Goal: Task Accomplishment & Management: Complete application form

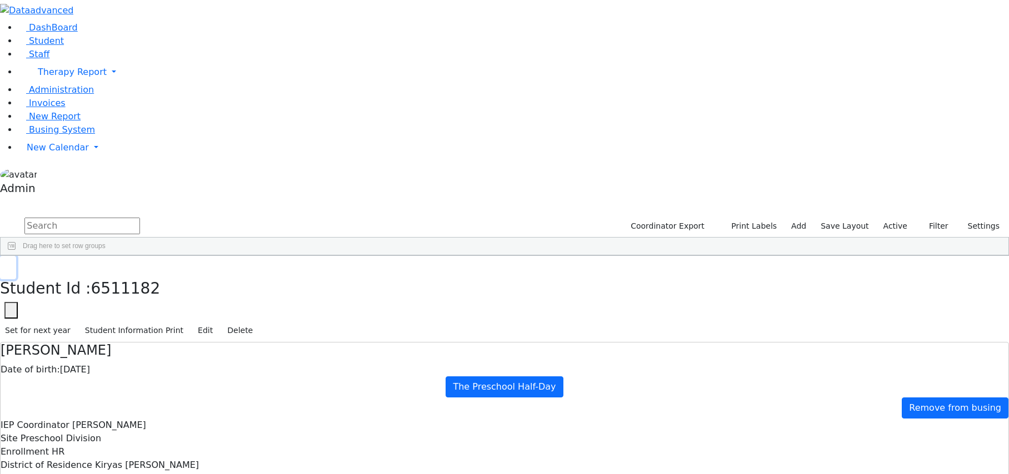
click at [11, 264] on icon "button" at bounding box center [8, 267] width 6 height 7
click at [87, 274] on div "[PERSON_NAME]" at bounding box center [44, 282] width 86 height 16
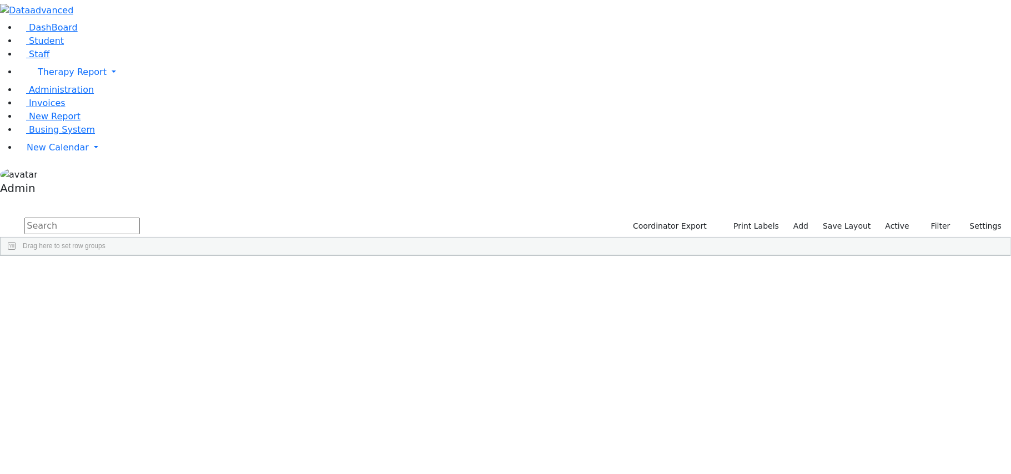
click at [87, 274] on div "[PERSON_NAME]" at bounding box center [44, 282] width 86 height 16
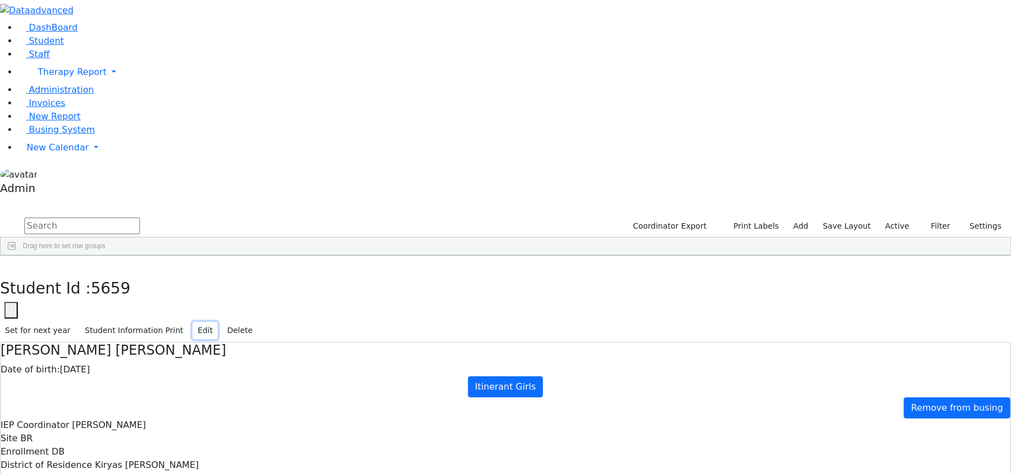
click at [218, 322] on button "Edit" at bounding box center [205, 330] width 25 height 17
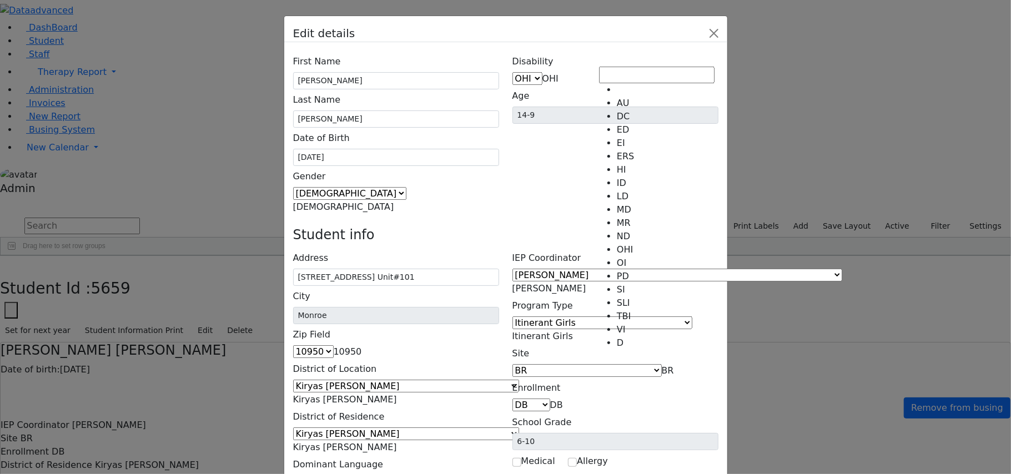
click at [559, 73] on span "OHI" at bounding box center [551, 78] width 16 height 11
select select "4"
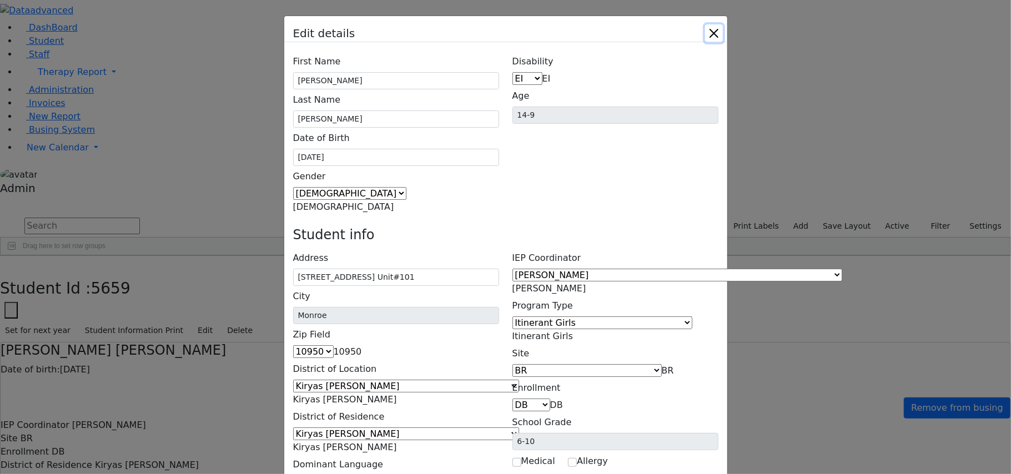
click at [723, 32] on button "Close" at bounding box center [714, 33] width 18 height 18
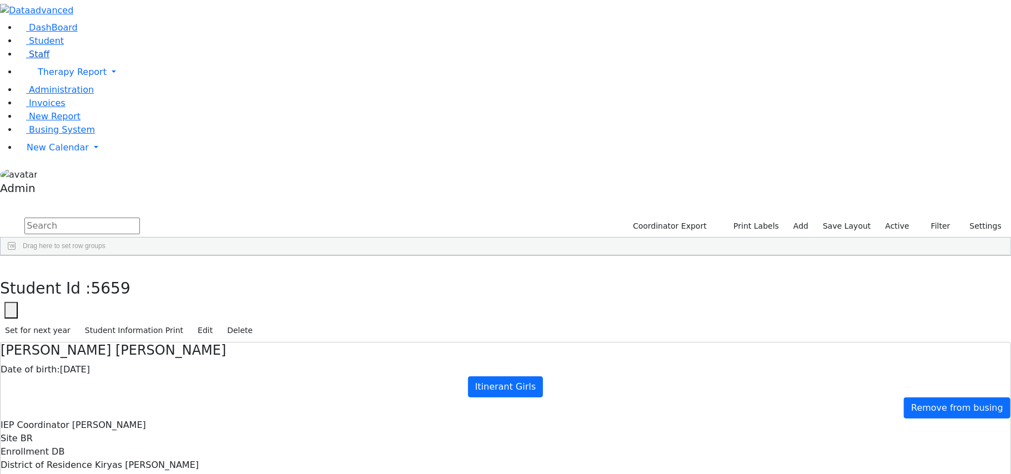
click at [37, 59] on span "Staff" at bounding box center [39, 54] width 21 height 11
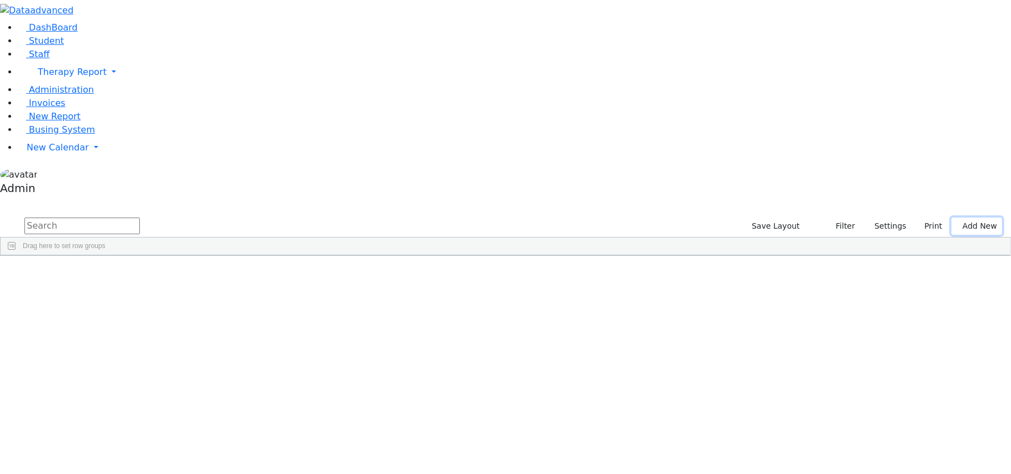
click at [961, 218] on button "Add New" at bounding box center [977, 226] width 51 height 17
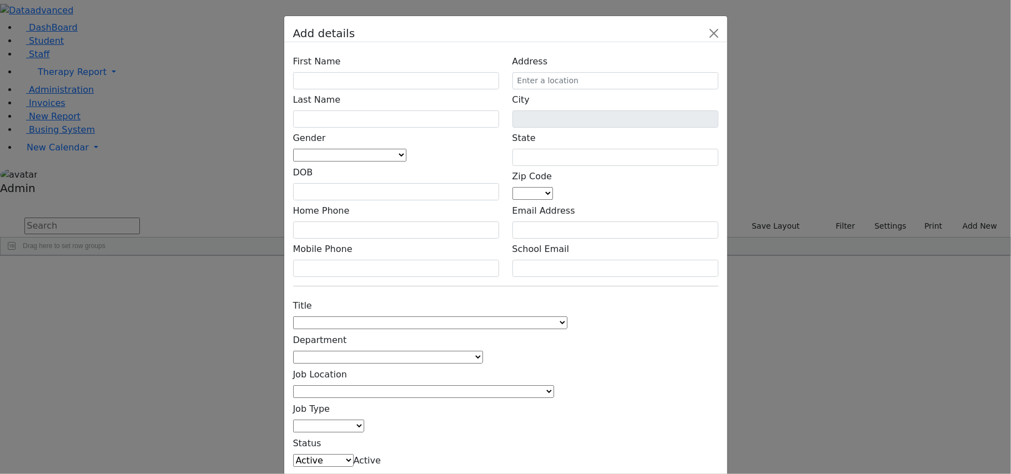
click at [553, 188] on span at bounding box center [553, 193] width 0 height 11
drag, startPoint x: 656, startPoint y: 180, endPoint x: 541, endPoint y: 189, distance: 115.3
click at [541, 189] on div "Add details First Name Last Name Gender Male Female" at bounding box center [505, 237] width 1011 height 474
type input "1111"
click at [612, 183] on input "1111" at bounding box center [659, 186] width 116 height 17
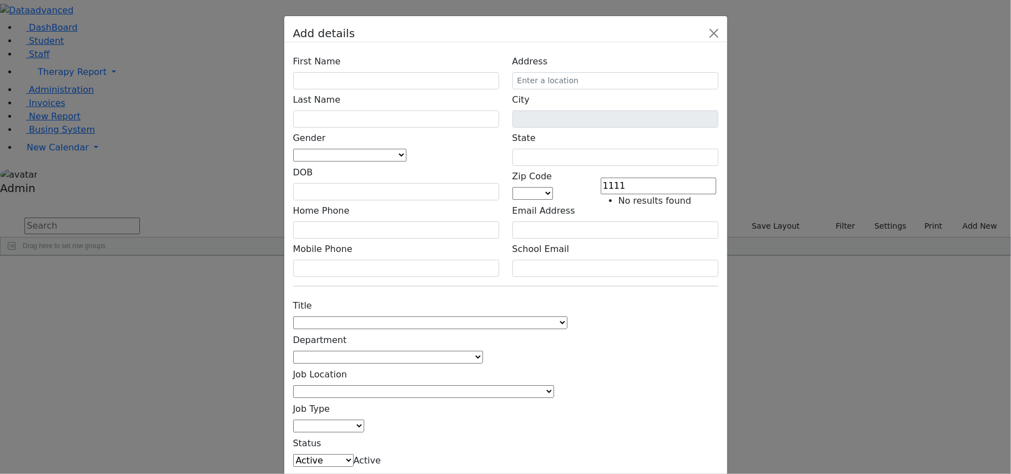
click at [612, 183] on input "1111" at bounding box center [659, 186] width 116 height 17
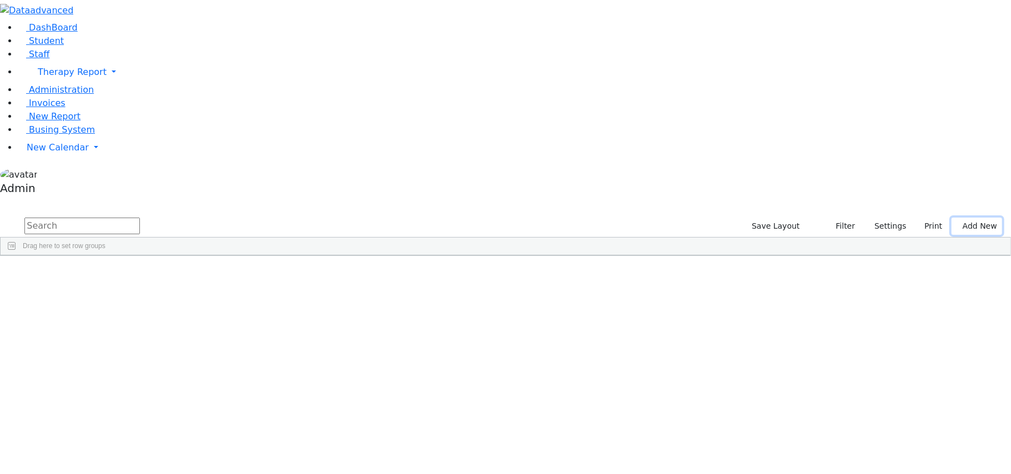
click at [956, 218] on button "Add New" at bounding box center [977, 226] width 51 height 17
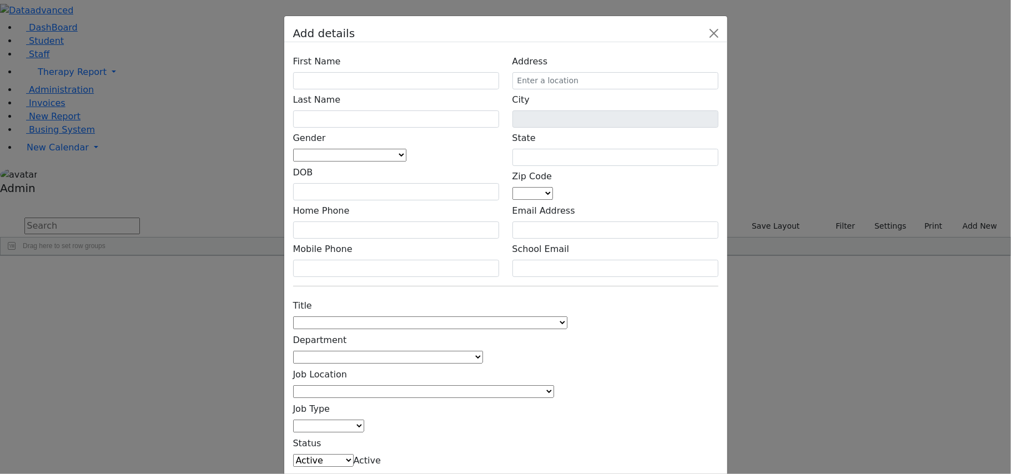
click at [553, 188] on span at bounding box center [553, 193] width 0 height 11
type input "1111"
select select "1111"
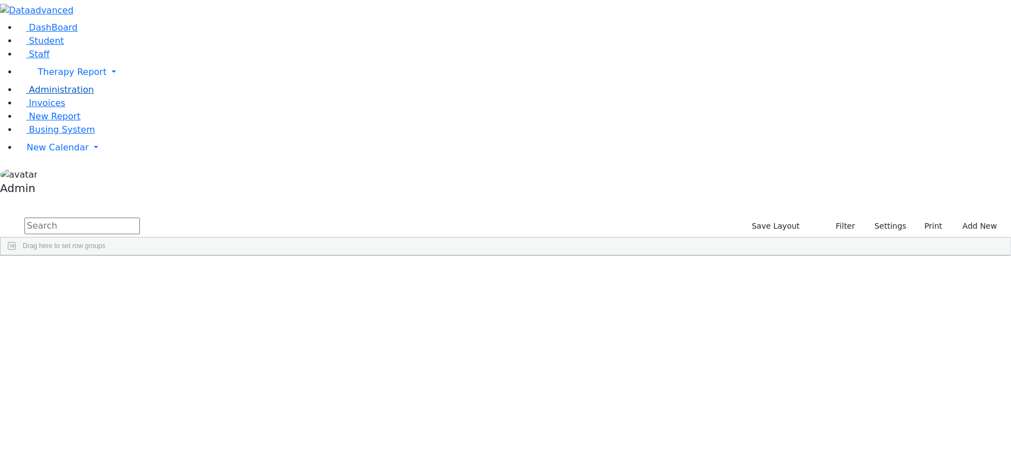
click at [58, 95] on span "Administration" at bounding box center [61, 89] width 65 height 11
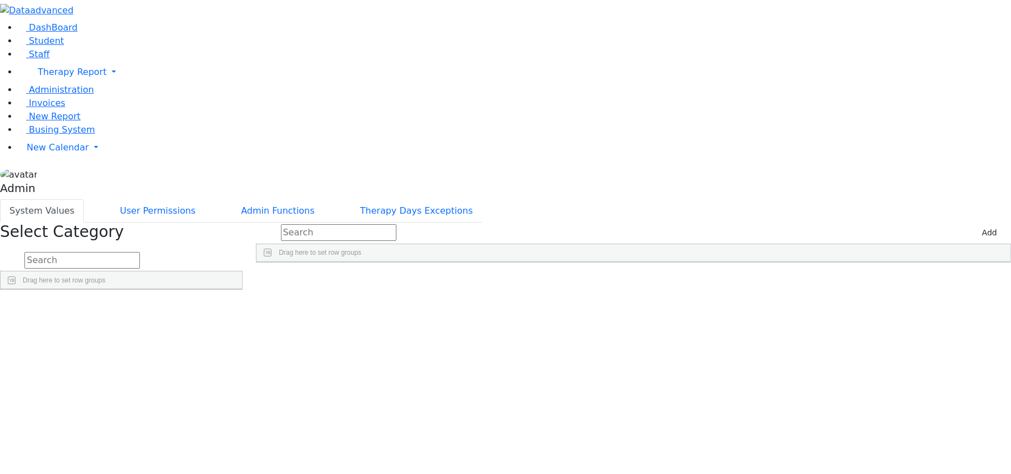
click at [140, 252] on input "text" at bounding box center [82, 260] width 116 height 17
type input "zip"
click at [234, 326] on link "Detail" at bounding box center [219, 334] width 30 height 17
click at [979, 224] on button "Add" at bounding box center [989, 232] width 25 height 17
click at [419, 280] on div "Press SPACE to select this row." at bounding box center [338, 288] width 162 height 16
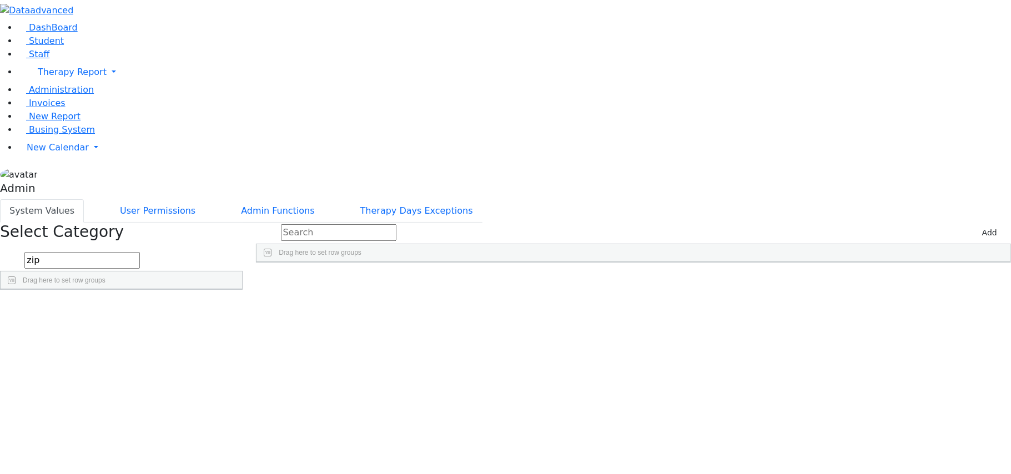
type input "1111"
click at [397, 224] on input "text" at bounding box center [339, 232] width 116 height 17
click at [992, 286] on icon "Press SPACE to deselect this row." at bounding box center [995, 289] width 6 height 6
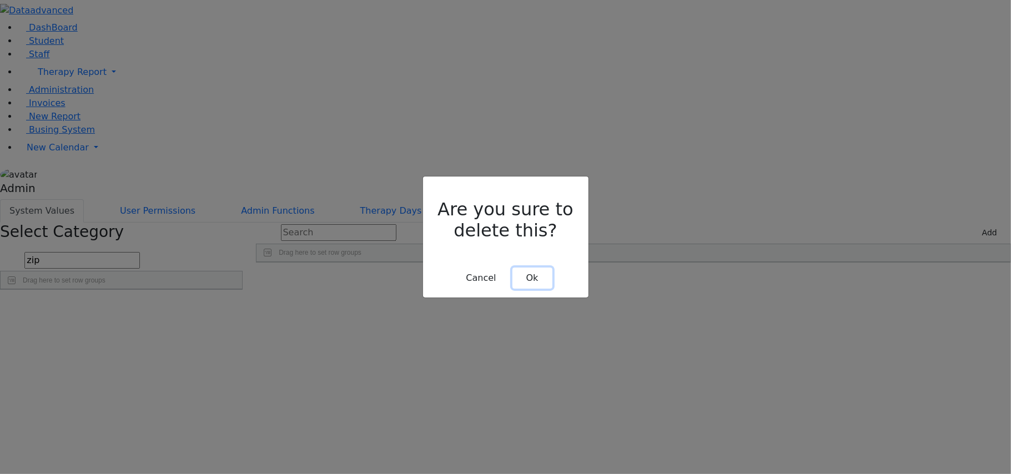
click at [535, 268] on button "Ok" at bounding box center [533, 278] width 40 height 21
